Goal: Task Accomplishment & Management: Use online tool/utility

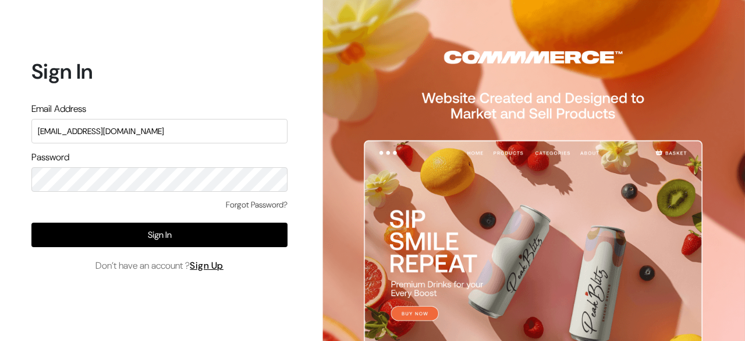
type input "[EMAIL_ADDRESS][DOMAIN_NAME]"
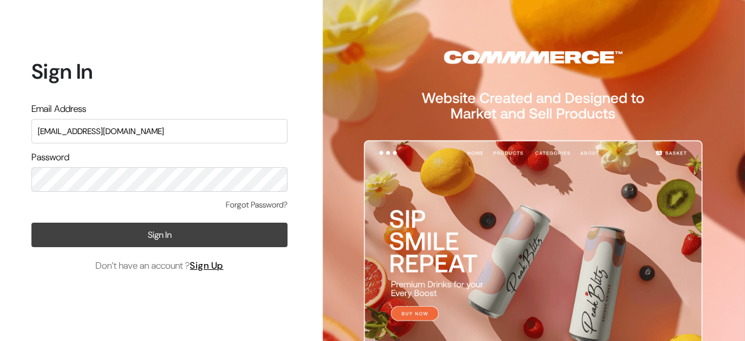
click at [241, 236] on button "Sign In" at bounding box center [159, 234] width 256 height 24
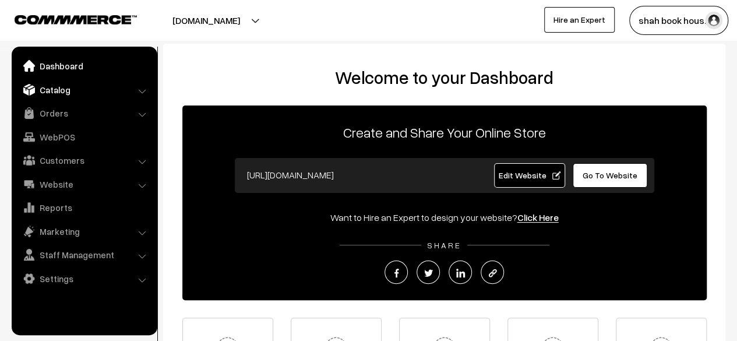
click at [70, 89] on link "Catalog" at bounding box center [84, 89] width 139 height 21
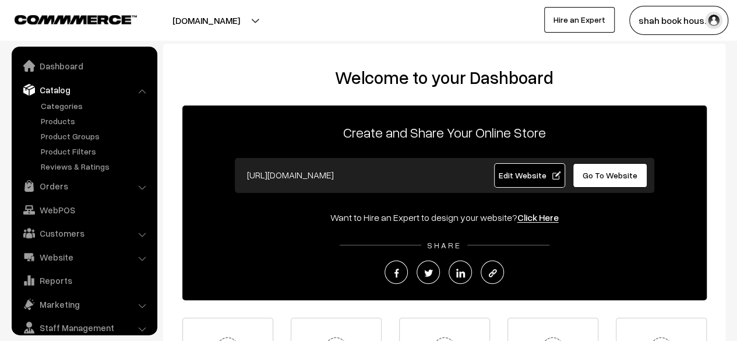
click at [51, 121] on link "Products" at bounding box center [95, 121] width 115 height 12
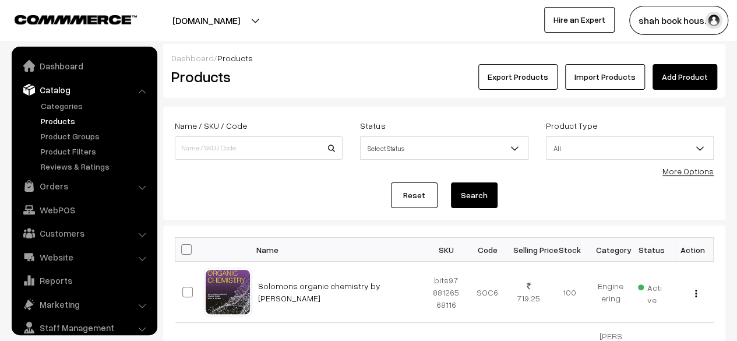
scroll to position [32, 0]
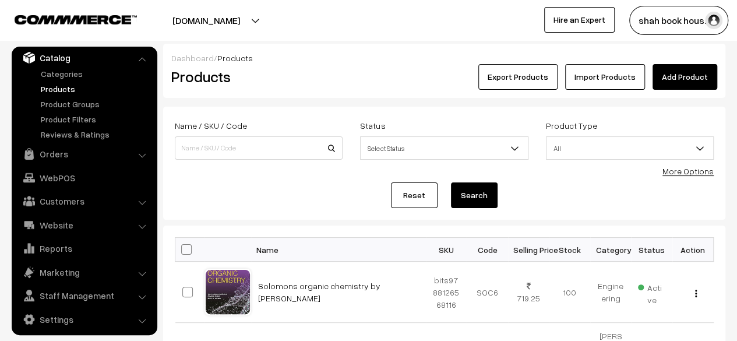
click at [699, 79] on link "Add Product" at bounding box center [684, 77] width 65 height 26
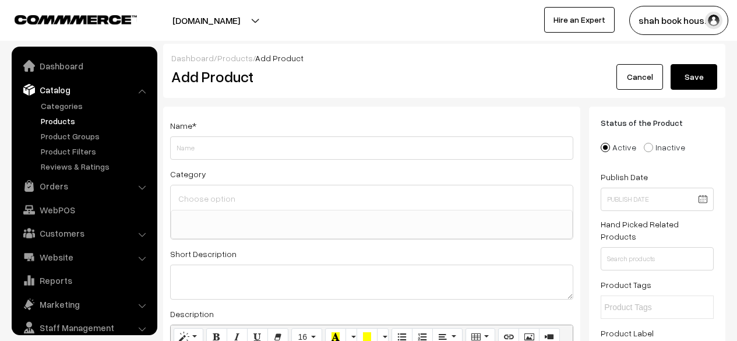
select select
